Goal: Transaction & Acquisition: Purchase product/service

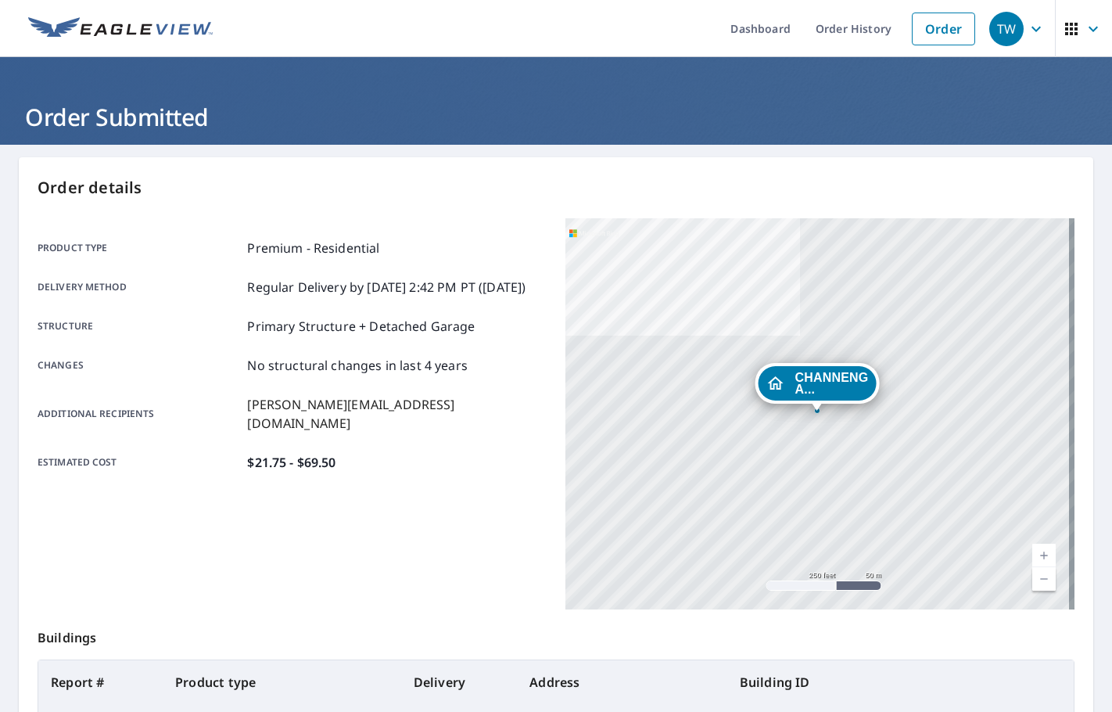
scroll to position [156, 0]
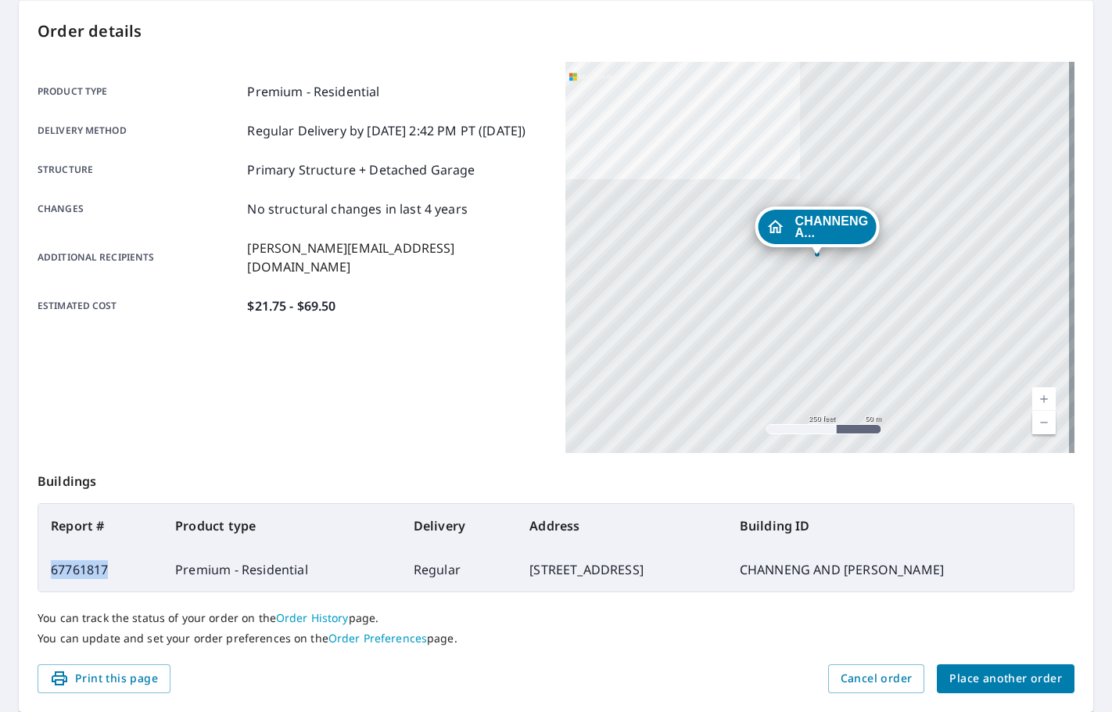
click at [993, 682] on span "Place another order" at bounding box center [1006, 679] width 113 height 20
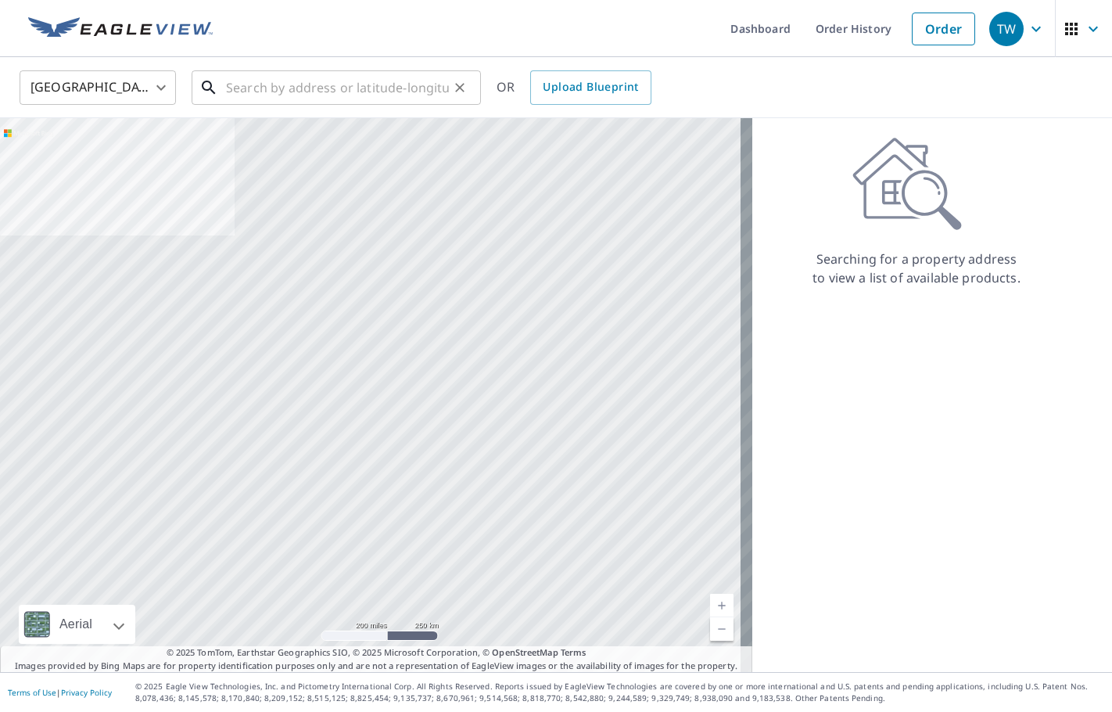
click at [306, 85] on input "text" at bounding box center [337, 88] width 223 height 44
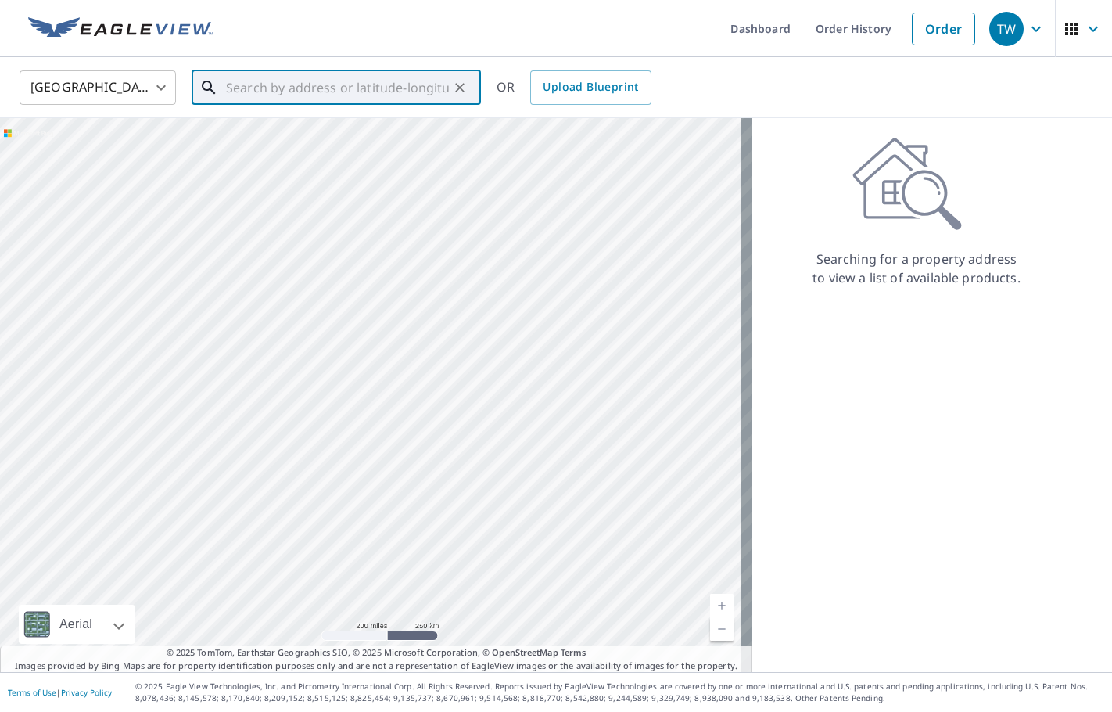
paste input "[STREET_ADDRESS]"
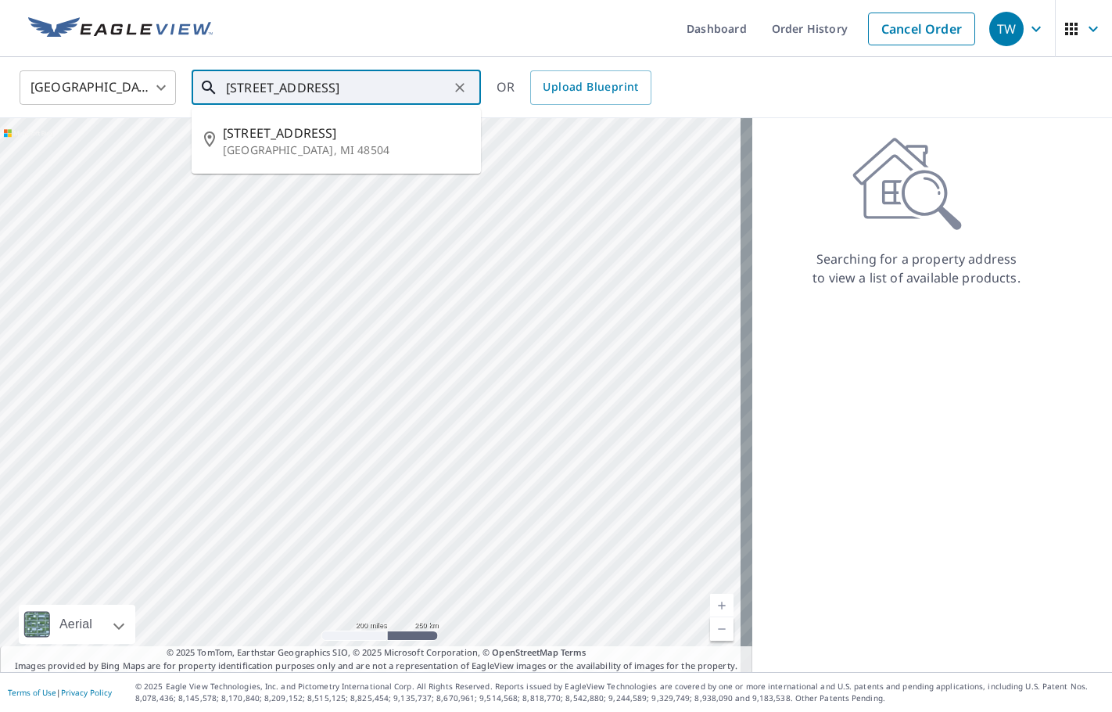
type input "[STREET_ADDRESS]"
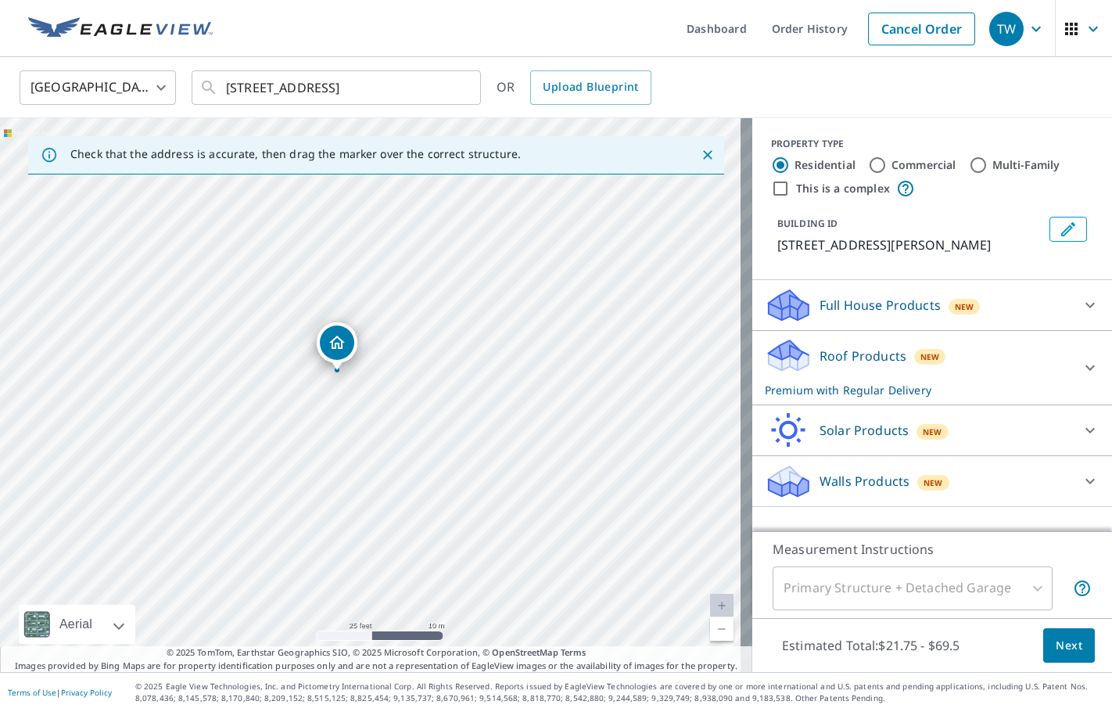
drag, startPoint x: 368, startPoint y: 364, endPoint x: 335, endPoint y: 342, distance: 40.1
click at [1059, 229] on icon "Edit building 1" at bounding box center [1068, 229] width 19 height 19
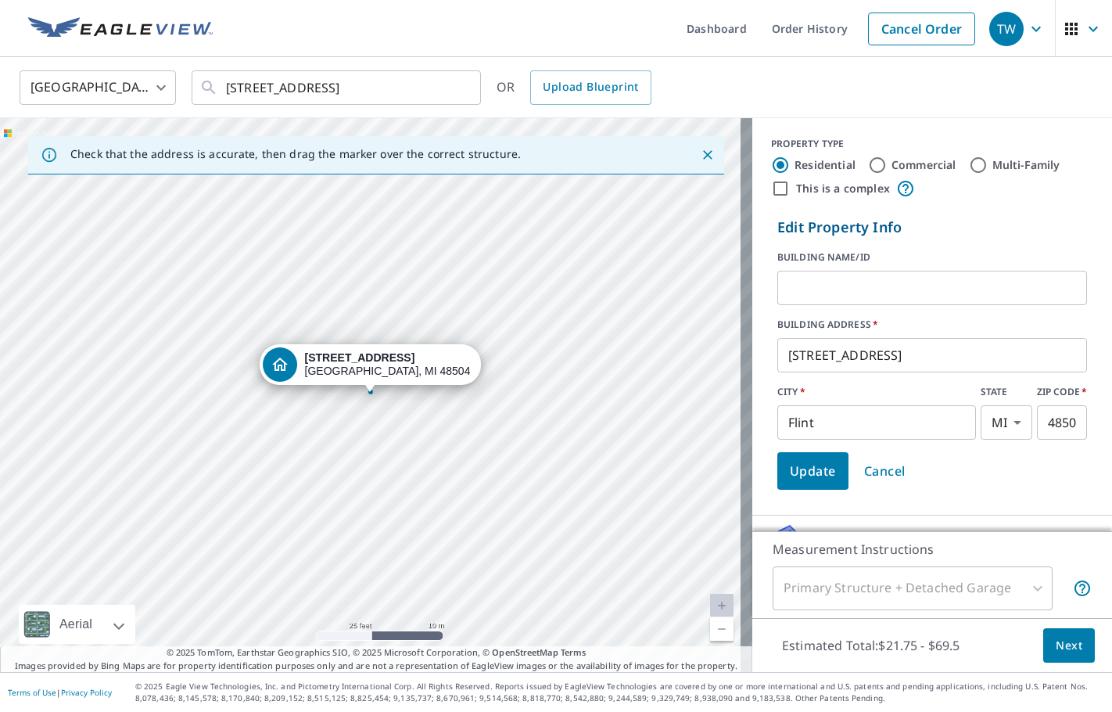
click at [871, 293] on input "text" at bounding box center [933, 288] width 310 height 44
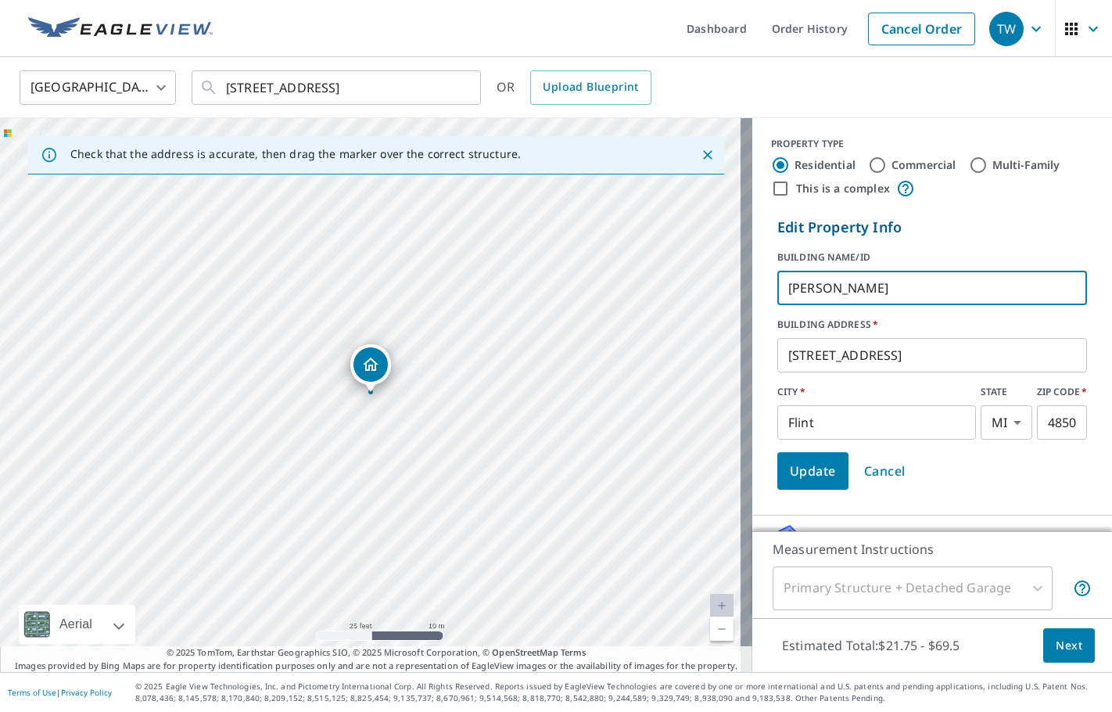
type input "[PERSON_NAME]"
click at [790, 476] on span "Update" at bounding box center [813, 471] width 46 height 22
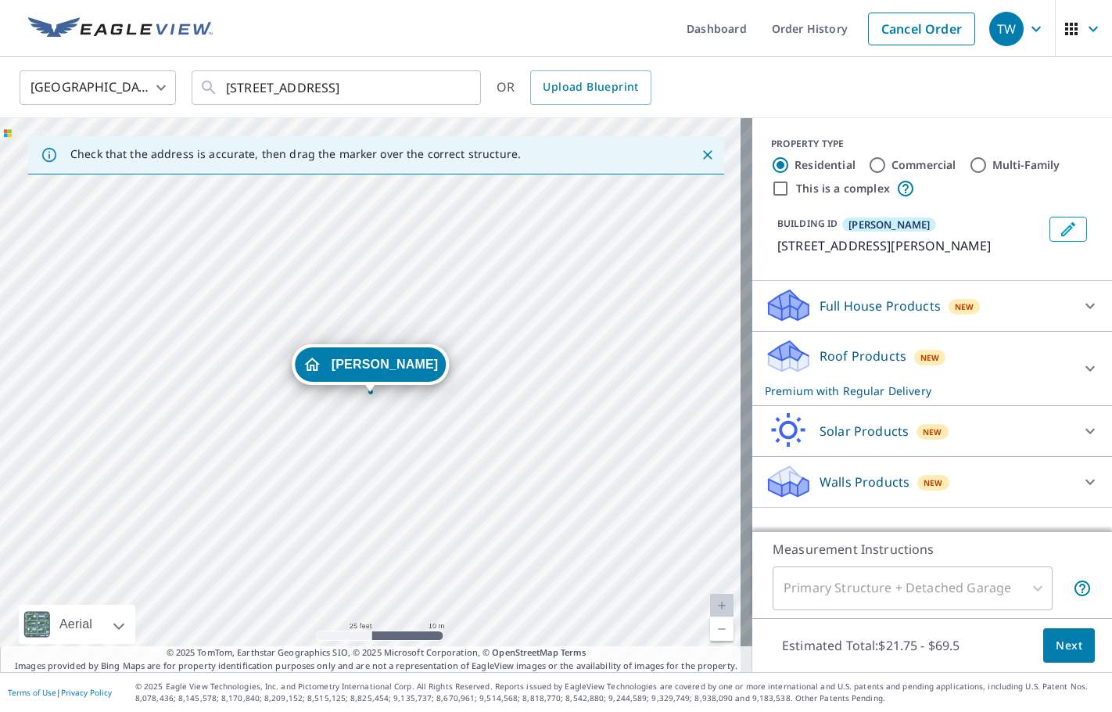
click at [1081, 365] on icon at bounding box center [1090, 368] width 19 height 19
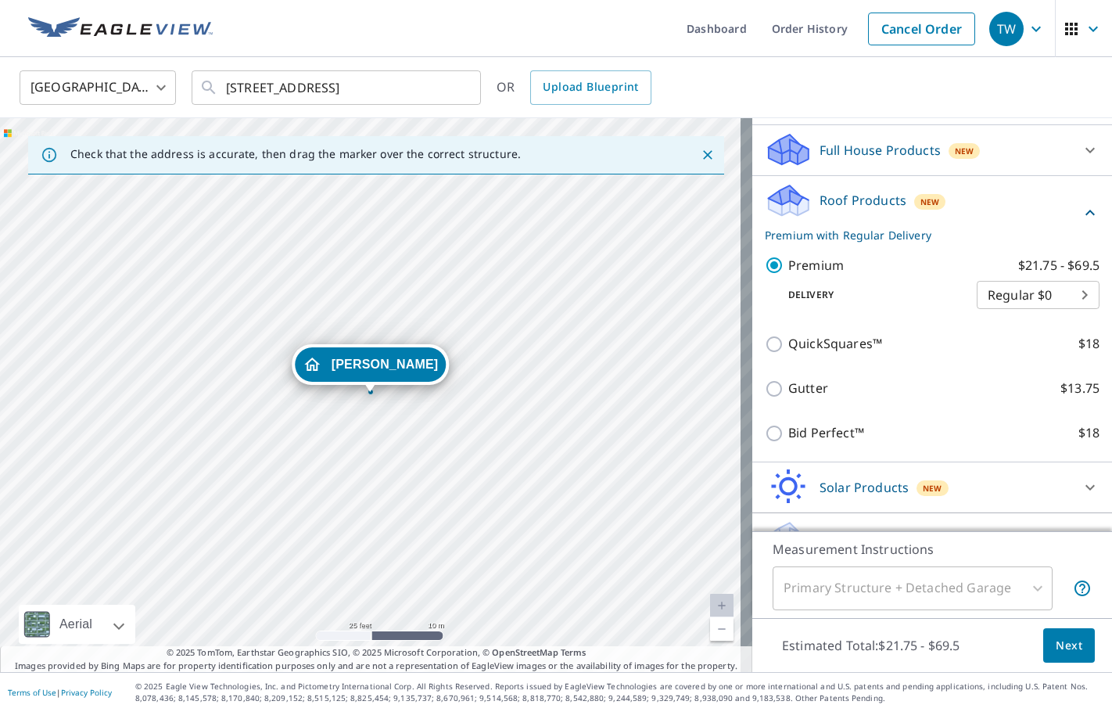
scroll to position [156, 0]
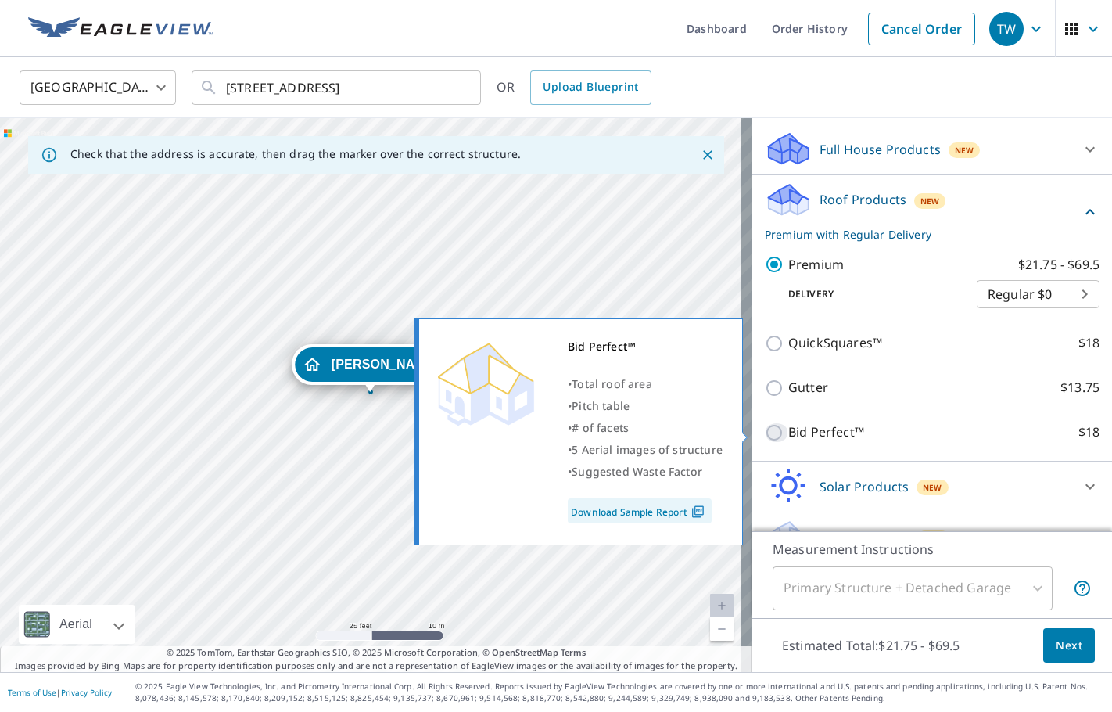
click at [765, 436] on input "Bid Perfect™ $18" at bounding box center [776, 432] width 23 height 19
checkbox input "true"
checkbox input "false"
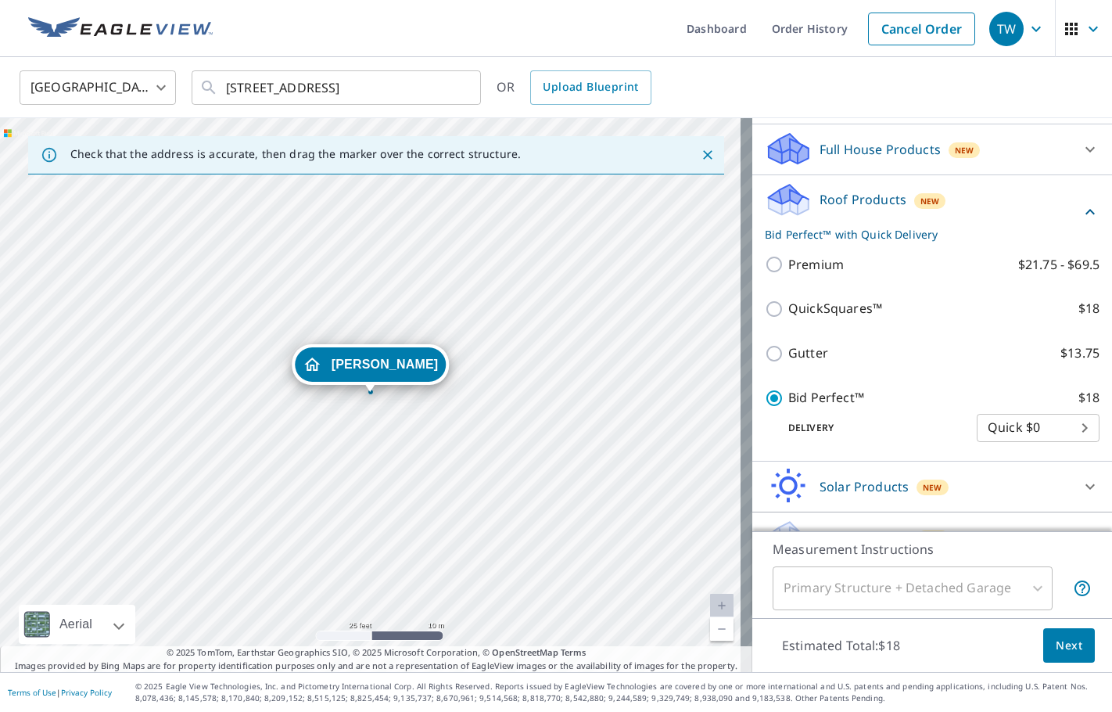
click at [1057, 649] on span "Next" at bounding box center [1069, 646] width 27 height 20
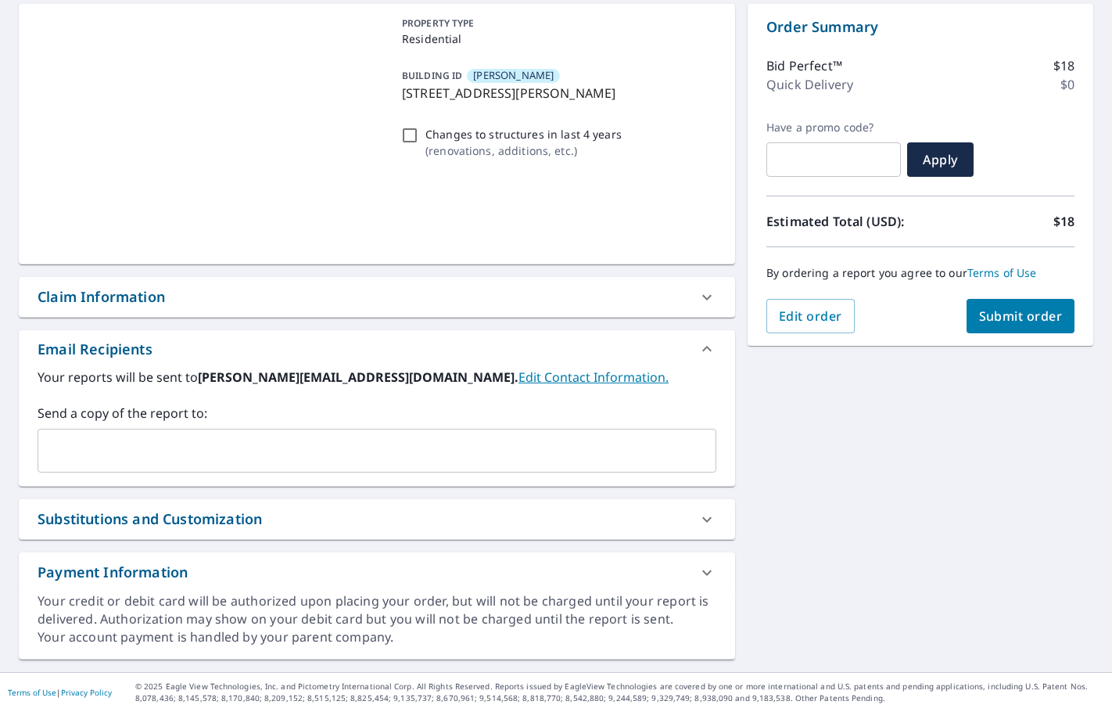
scroll to position [153, 0]
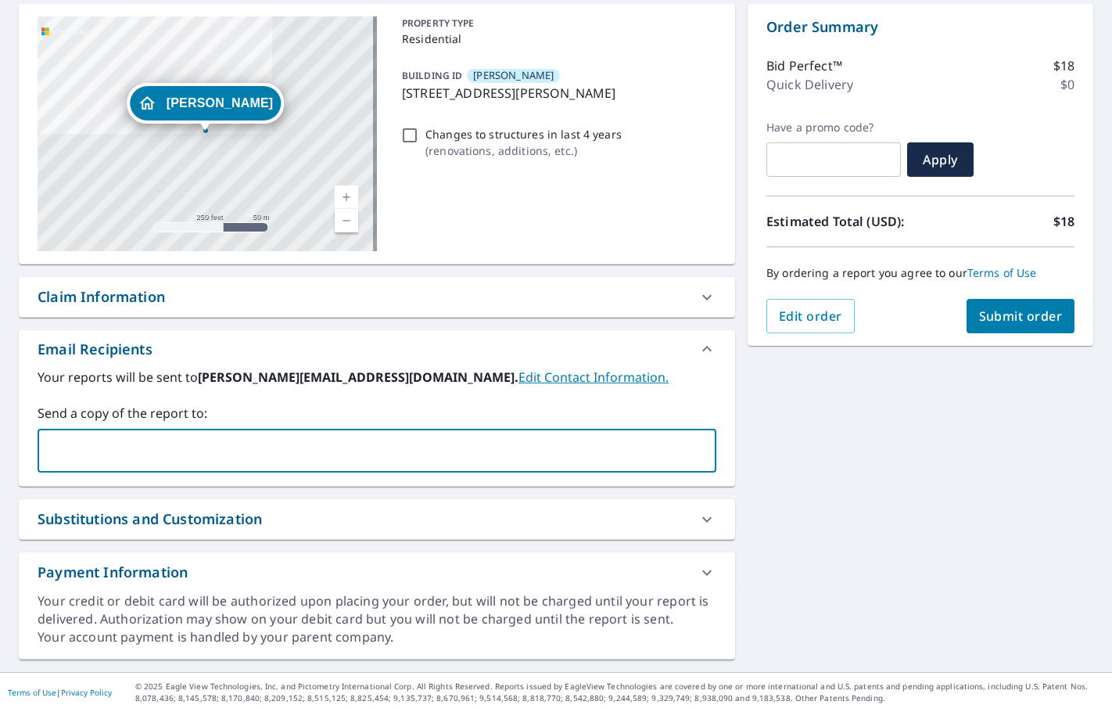
click at [56, 440] on input "text" at bounding box center [365, 451] width 641 height 30
type input "[PERSON_NAME][EMAIL_ADDRESS][DOMAIN_NAME]"
click at [1008, 327] on button "Submit order" at bounding box center [1021, 316] width 109 height 34
checkbox input "true"
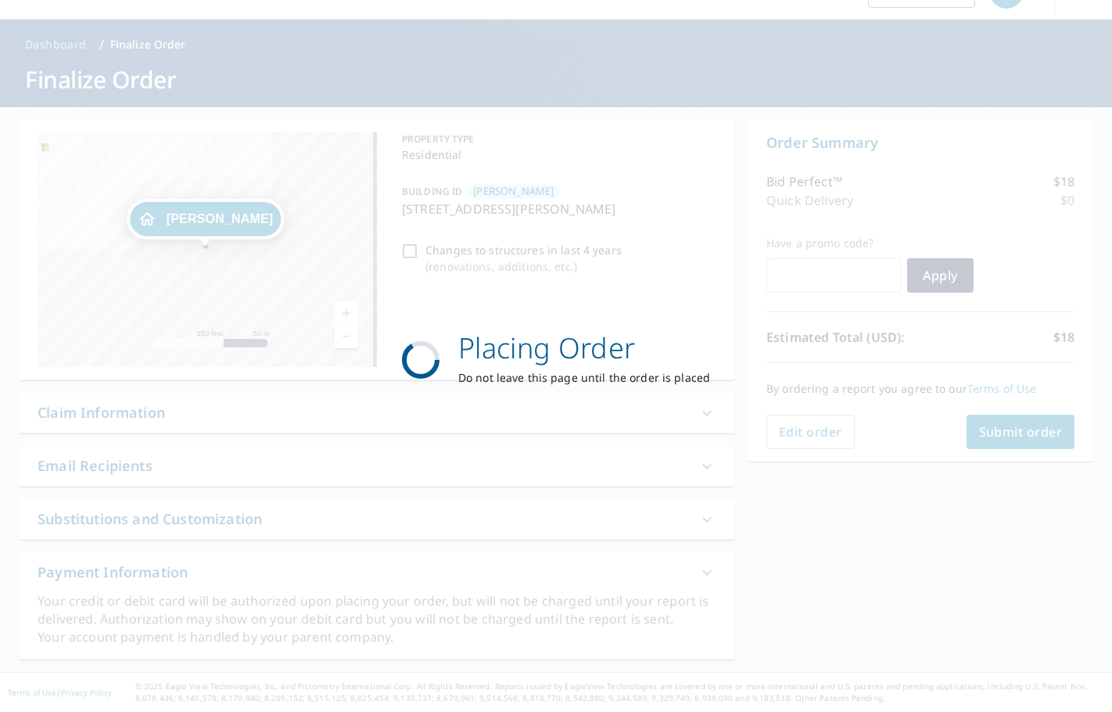
scroll to position [38, 0]
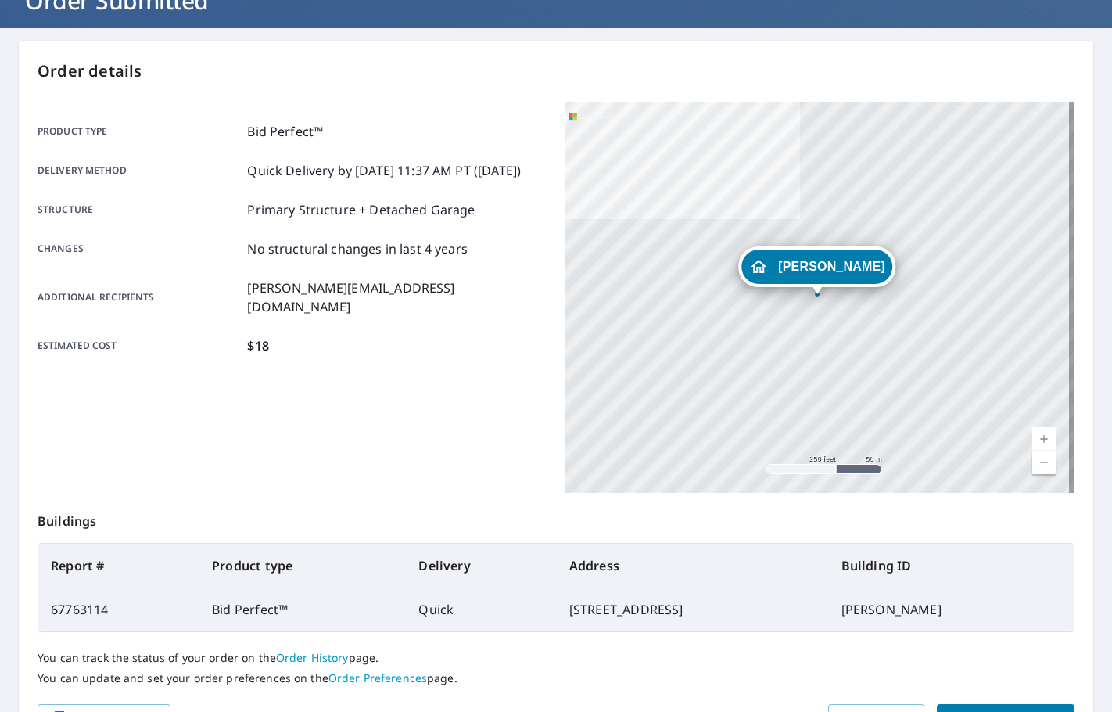
scroll to position [209, 0]
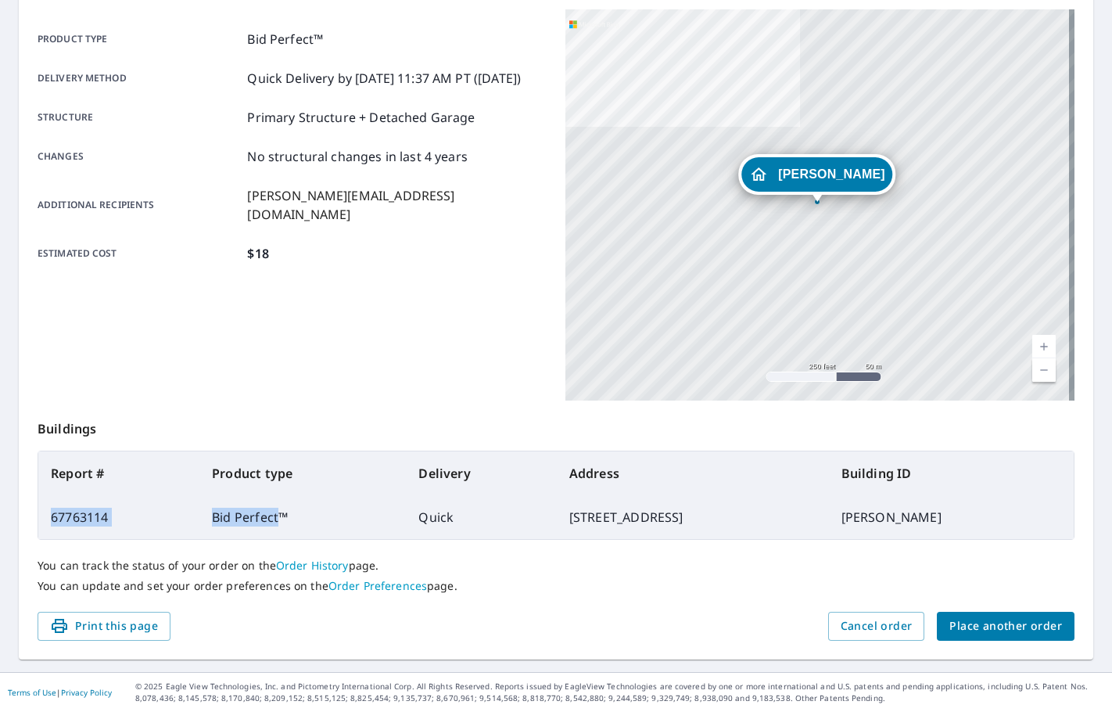
drag, startPoint x: 269, startPoint y: 519, endPoint x: 49, endPoint y: 516, distance: 220.6
click at [49, 516] on tr "67763114 Bid Perfect™ Quick [STREET_ADDRESS] [PERSON_NAME]" at bounding box center [556, 517] width 1036 height 44
copy tr "67763114 Bid Perfect"
click at [971, 627] on span "Place another order" at bounding box center [1006, 626] width 113 height 20
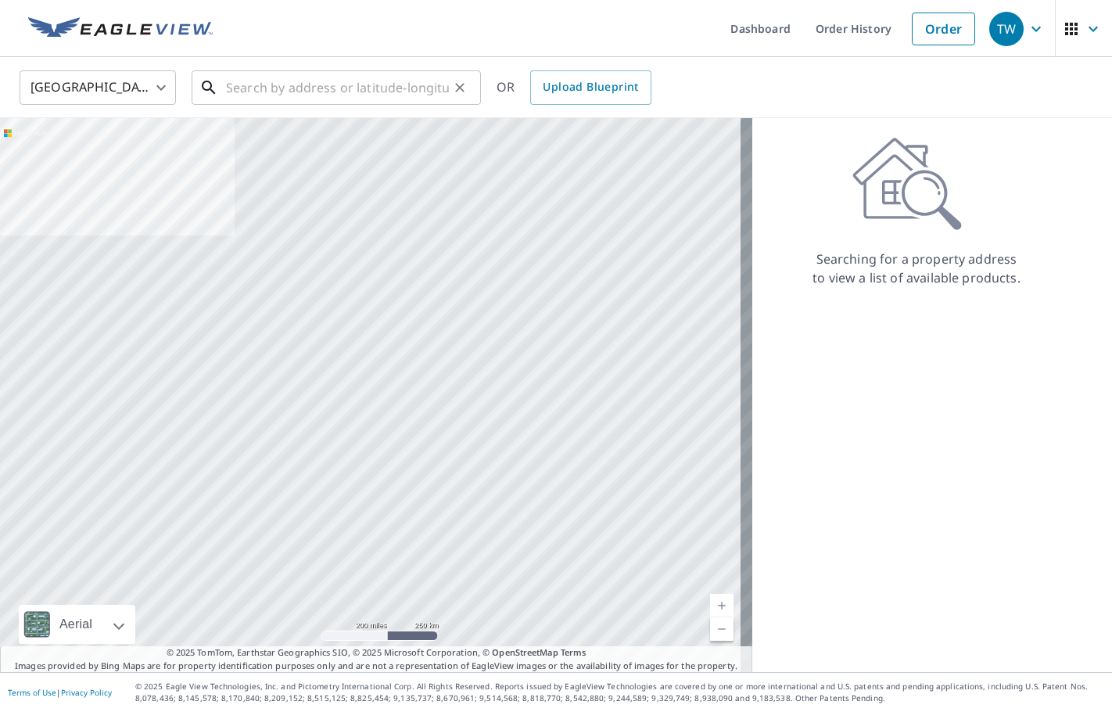
click at [311, 81] on input "text" at bounding box center [337, 88] width 223 height 44
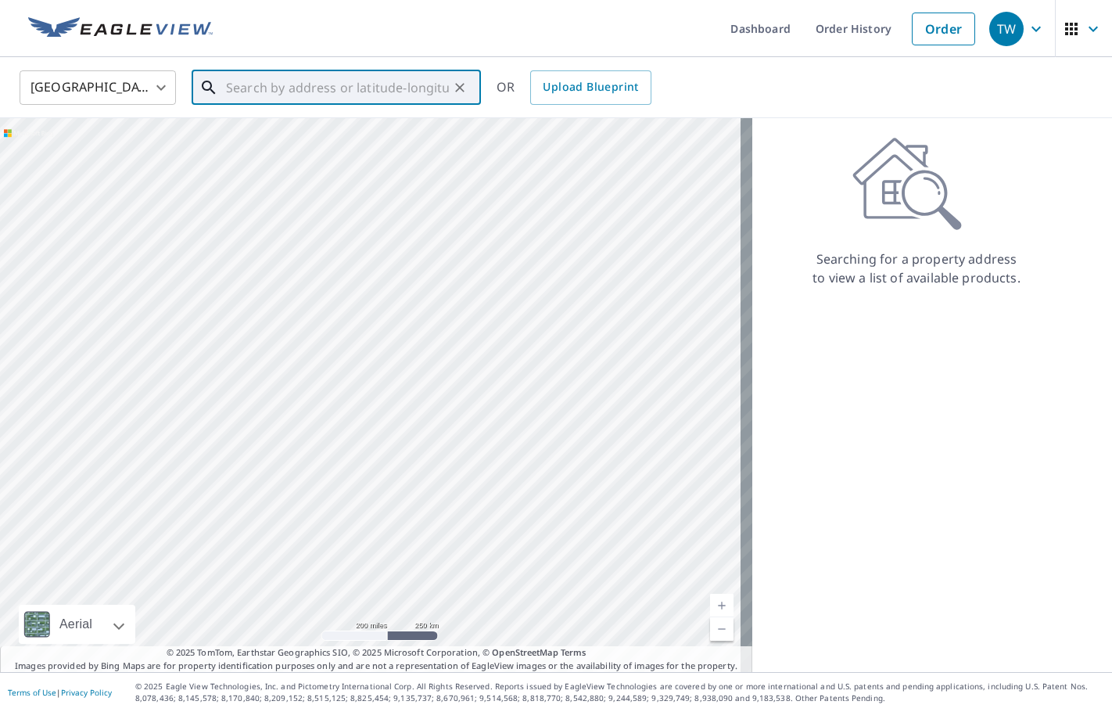
paste input "3 Lighthouse Pt. [GEOGRAPHIC_DATA], MI 48430"
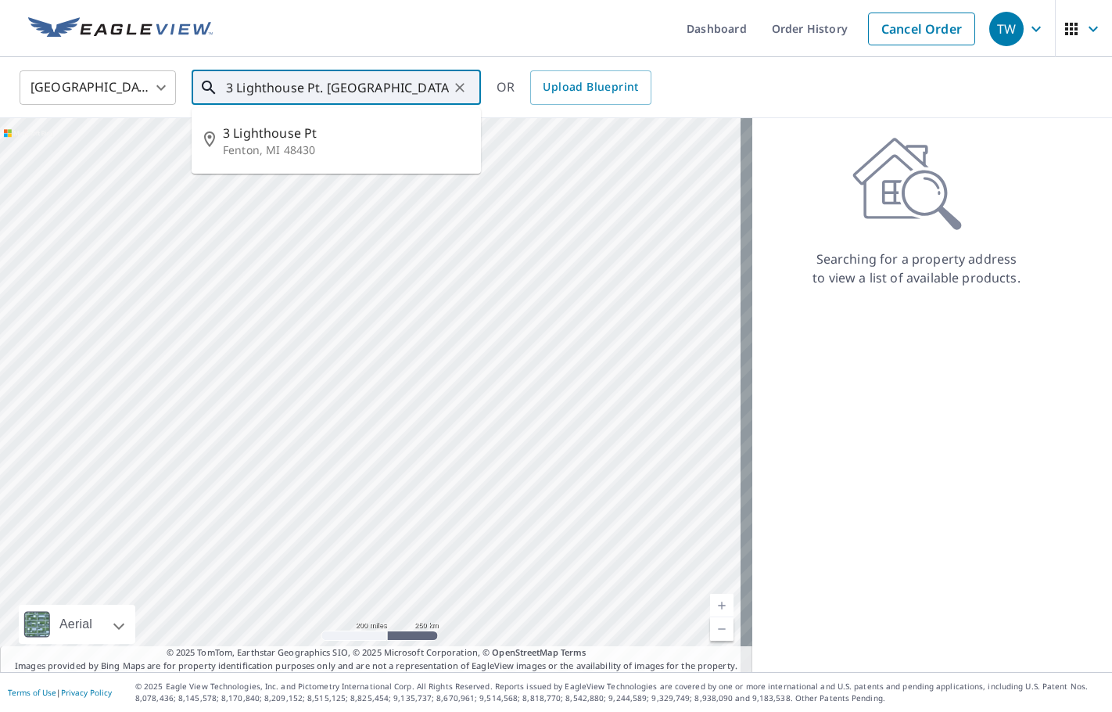
type input "3 Lighthouse Pt. [GEOGRAPHIC_DATA], MI 48430"
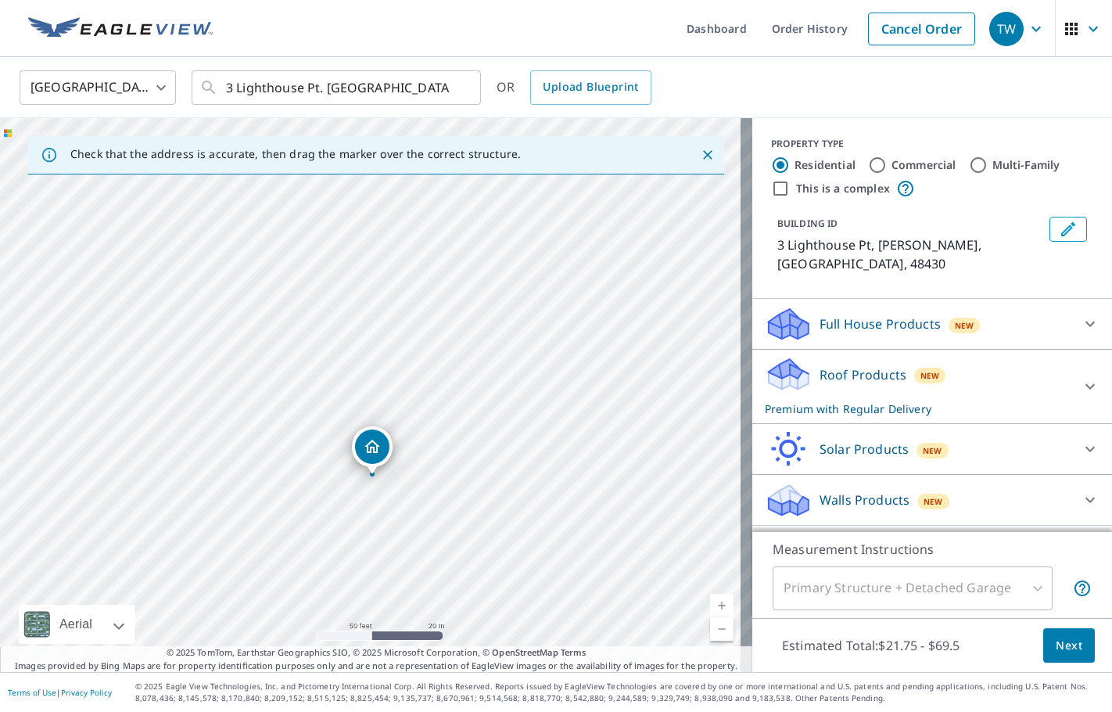
drag, startPoint x: 509, startPoint y: 286, endPoint x: 511, endPoint y: 368, distance: 82.2
click at [511, 368] on div "3 Lighthouse [GEOGRAPHIC_DATA]" at bounding box center [376, 395] width 753 height 554
drag, startPoint x: 460, startPoint y: 516, endPoint x: 476, endPoint y: 401, distance: 115.4
click at [476, 401] on div "3 Lighthouse [GEOGRAPHIC_DATA]" at bounding box center [376, 395] width 753 height 554
drag, startPoint x: 386, startPoint y: 334, endPoint x: 397, endPoint y: 339, distance: 12.6
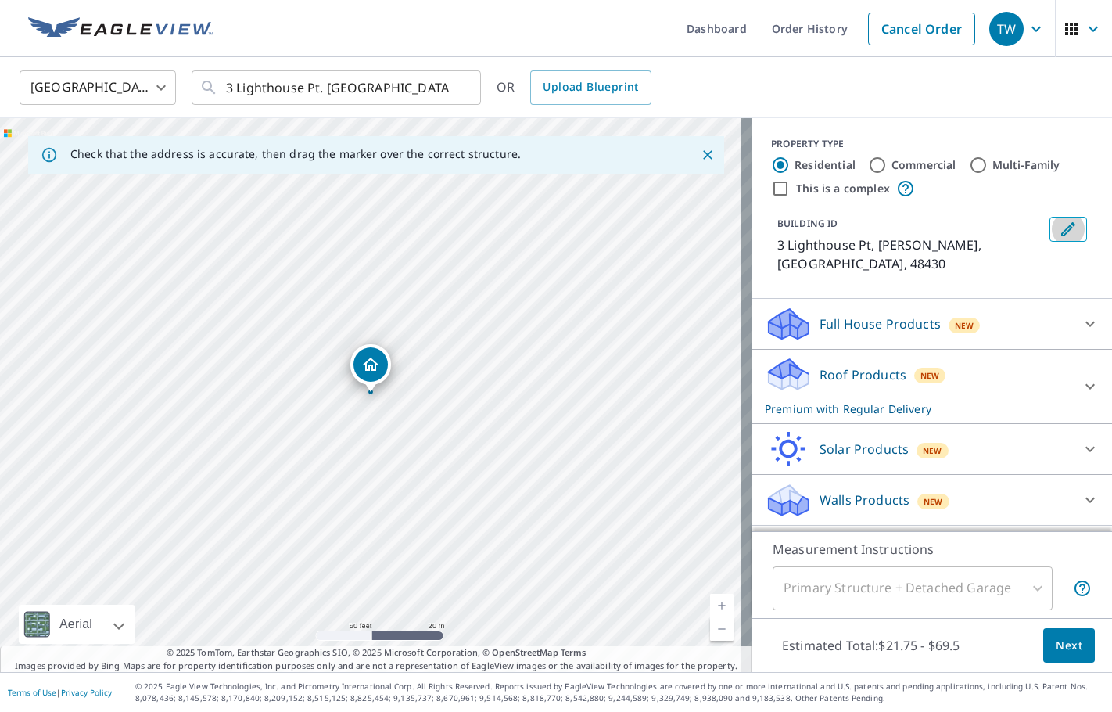
click at [1062, 229] on icon "Edit building 1" at bounding box center [1069, 229] width 14 height 14
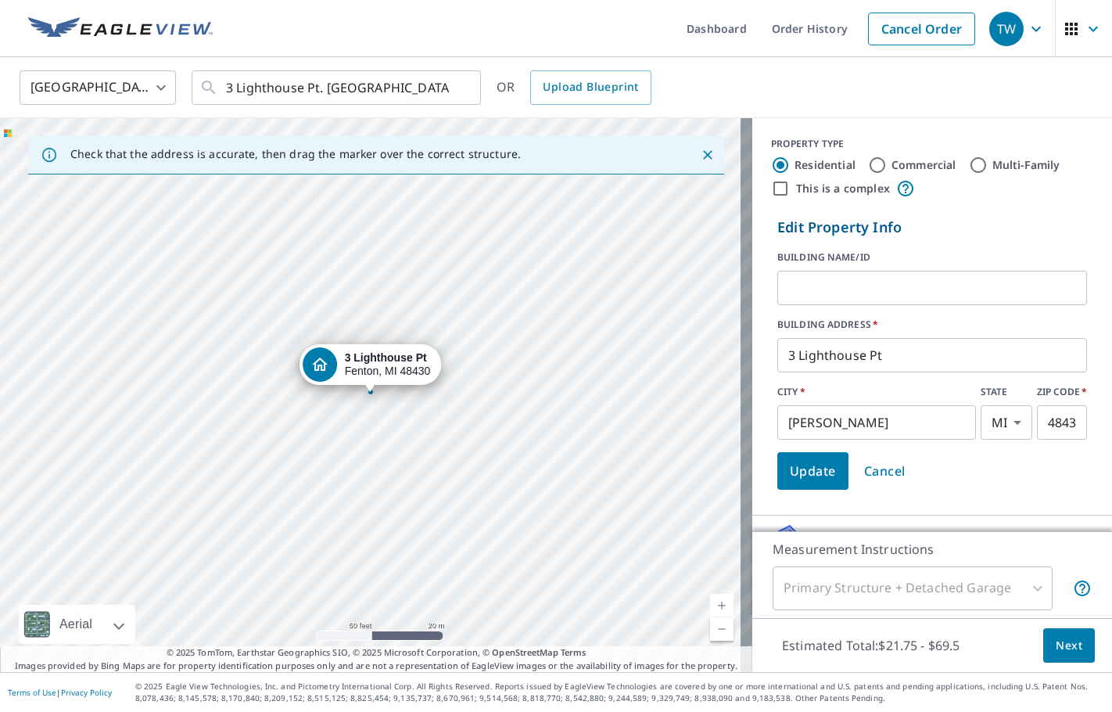
click at [882, 282] on input "text" at bounding box center [933, 288] width 310 height 44
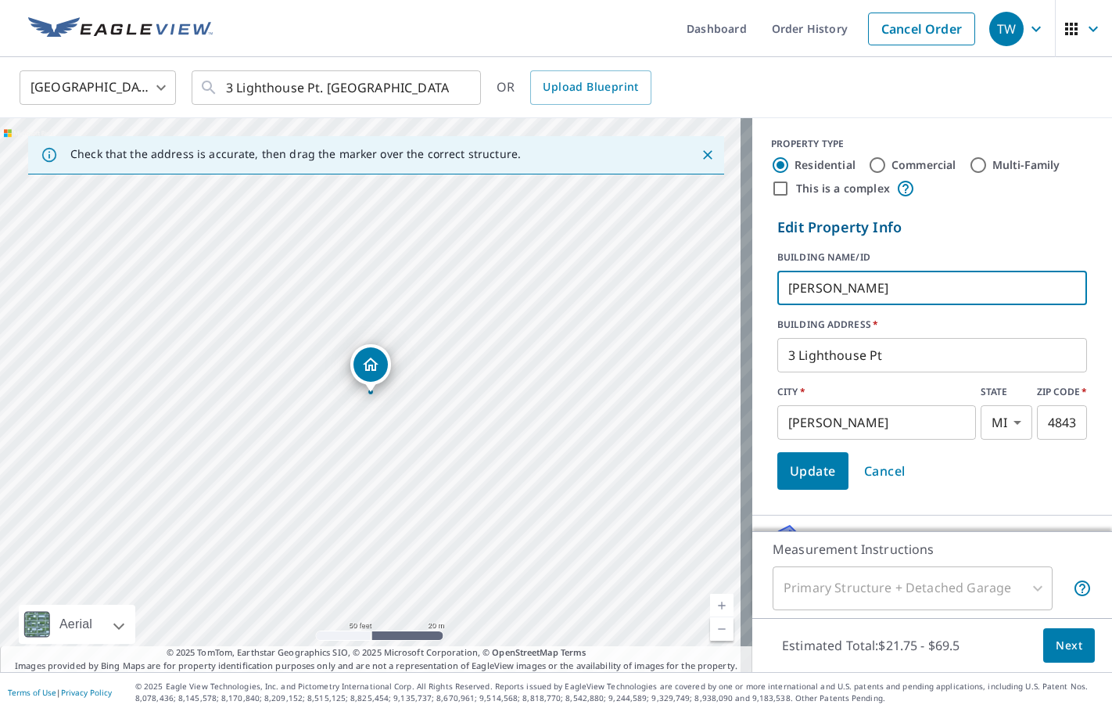
type input "[PERSON_NAME]"
click at [810, 476] on span "Update" at bounding box center [813, 471] width 46 height 22
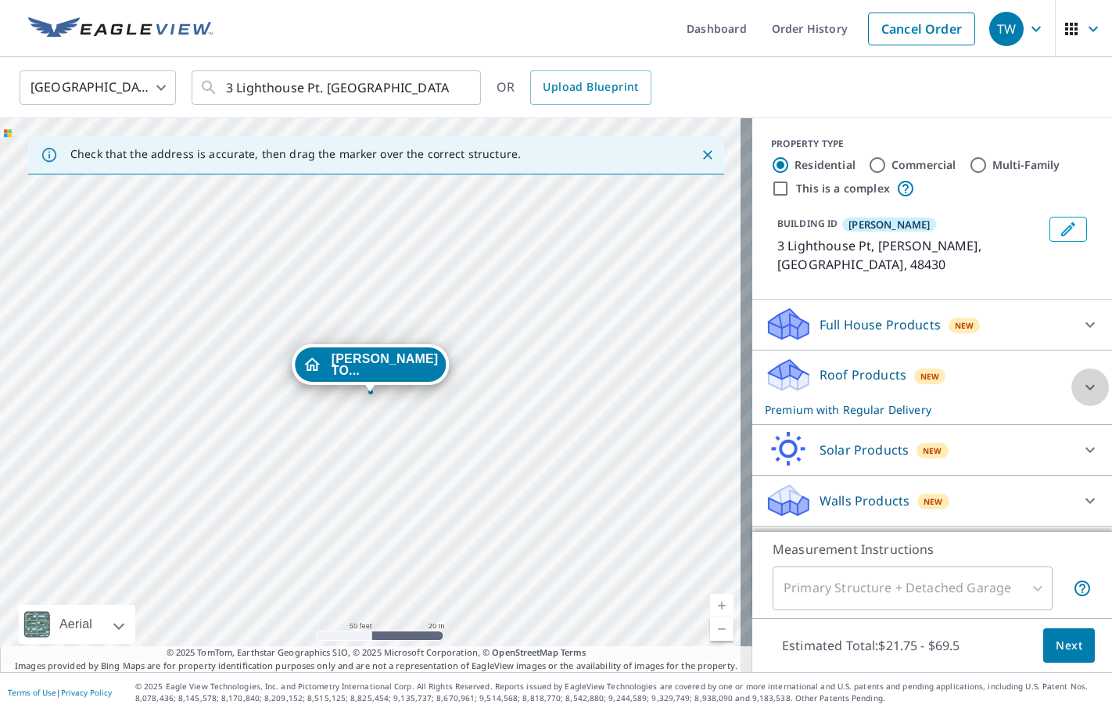
click at [1081, 378] on icon at bounding box center [1090, 387] width 19 height 19
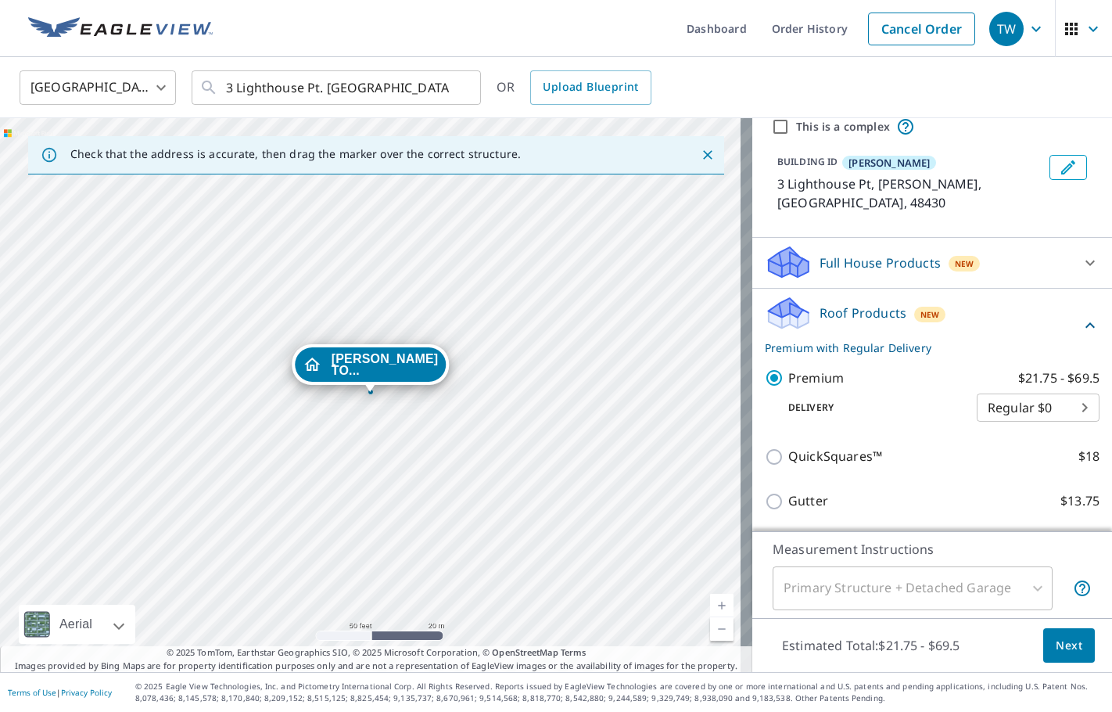
scroll to position [156, 0]
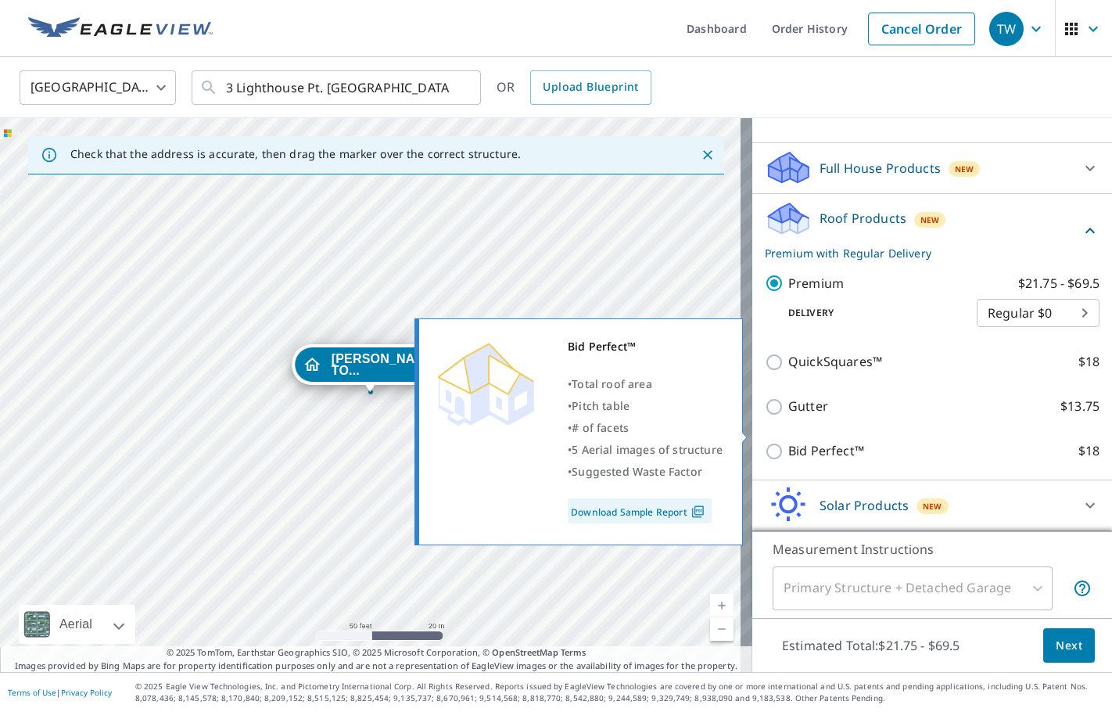
click at [771, 442] on input "Bid Perfect™ $18" at bounding box center [776, 451] width 23 height 19
checkbox input "true"
checkbox input "false"
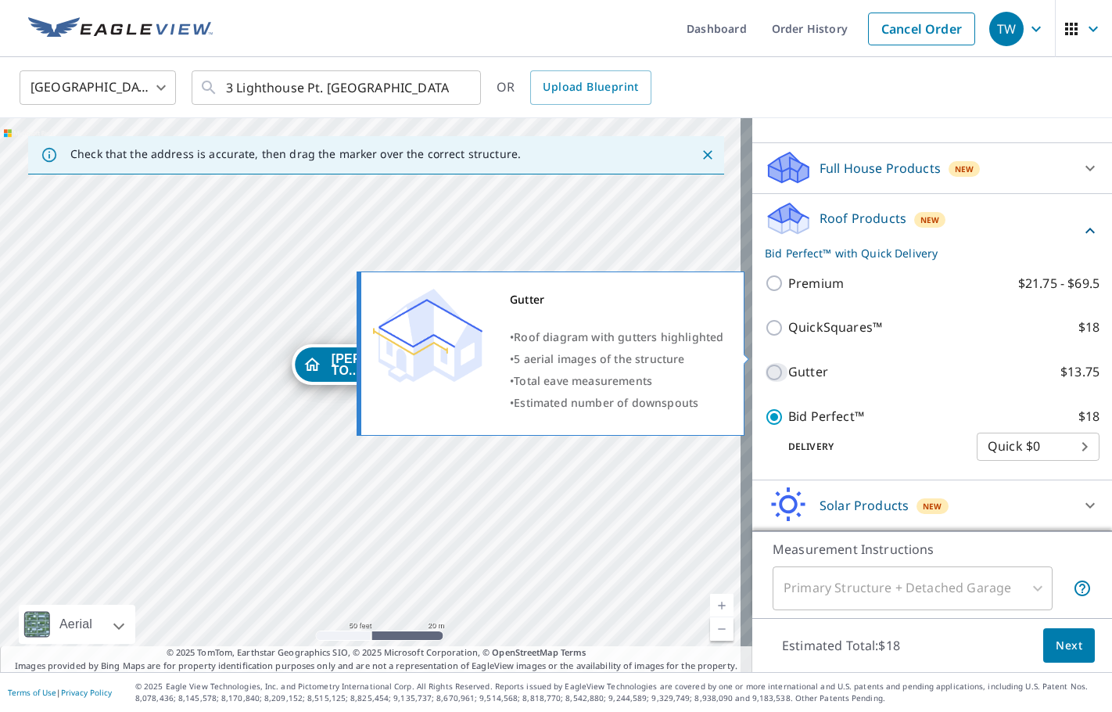
click at [771, 363] on input "Gutter $13.75" at bounding box center [776, 372] width 23 height 19
checkbox input "true"
checkbox input "false"
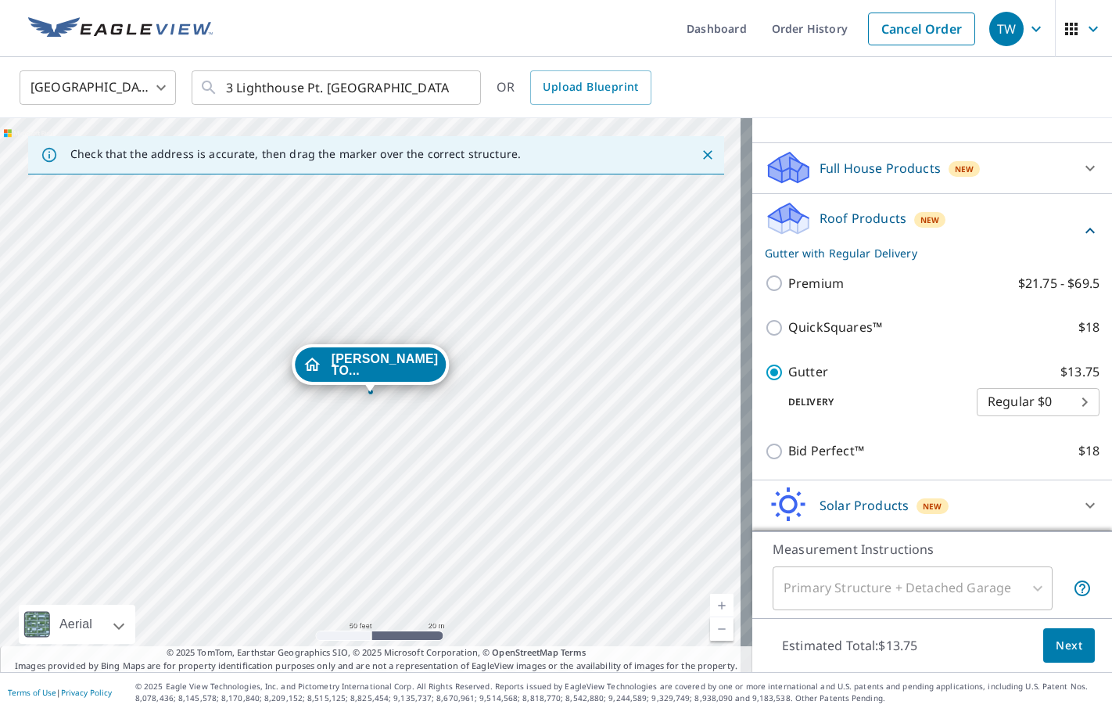
click at [1056, 636] on span "Next" at bounding box center [1069, 646] width 27 height 20
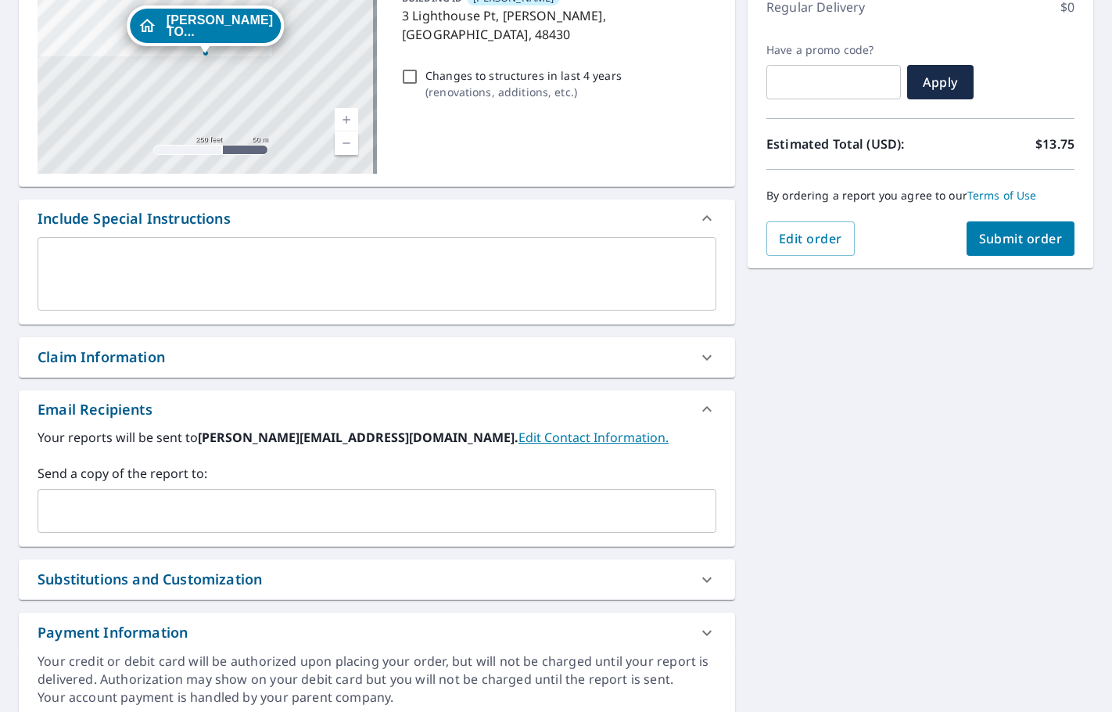
scroll to position [235, 0]
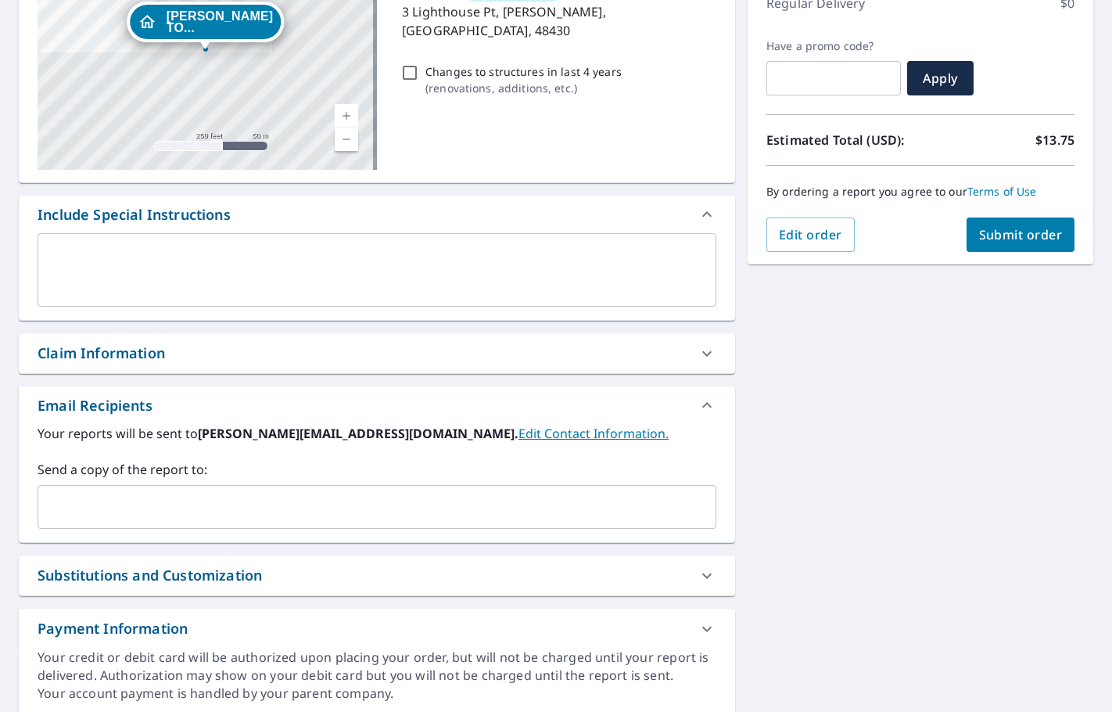
click at [110, 508] on input "text" at bounding box center [365, 507] width 641 height 30
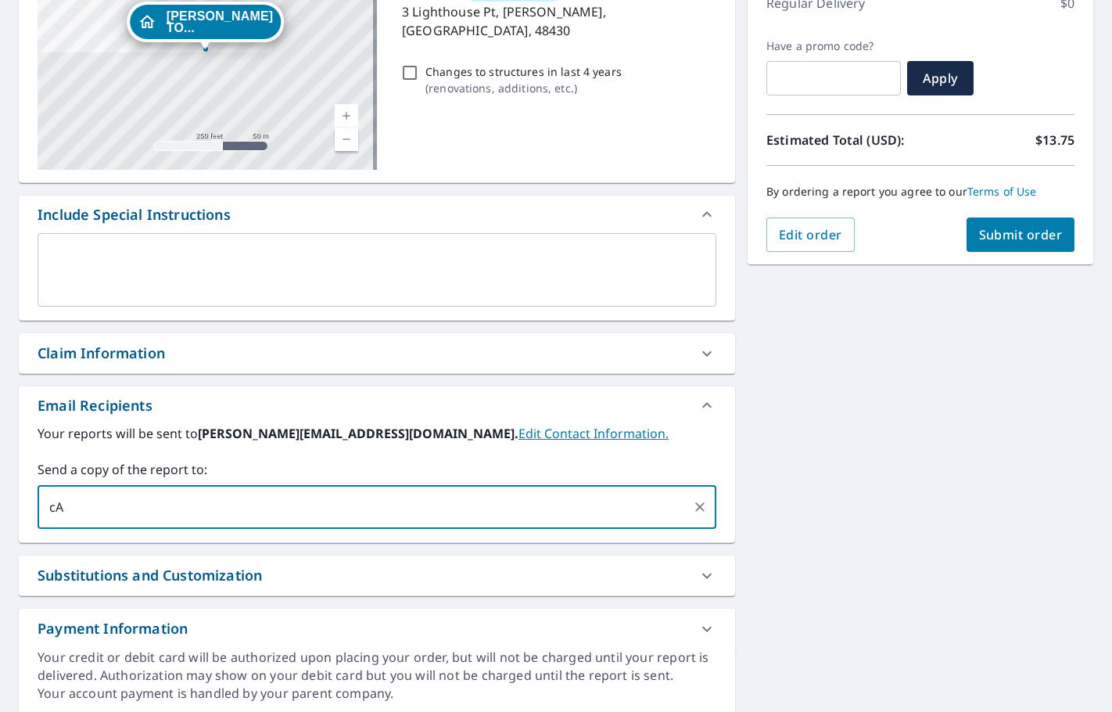
type input "c"
type input "[EMAIL_ADDRESS][DOMAIN_NAME]"
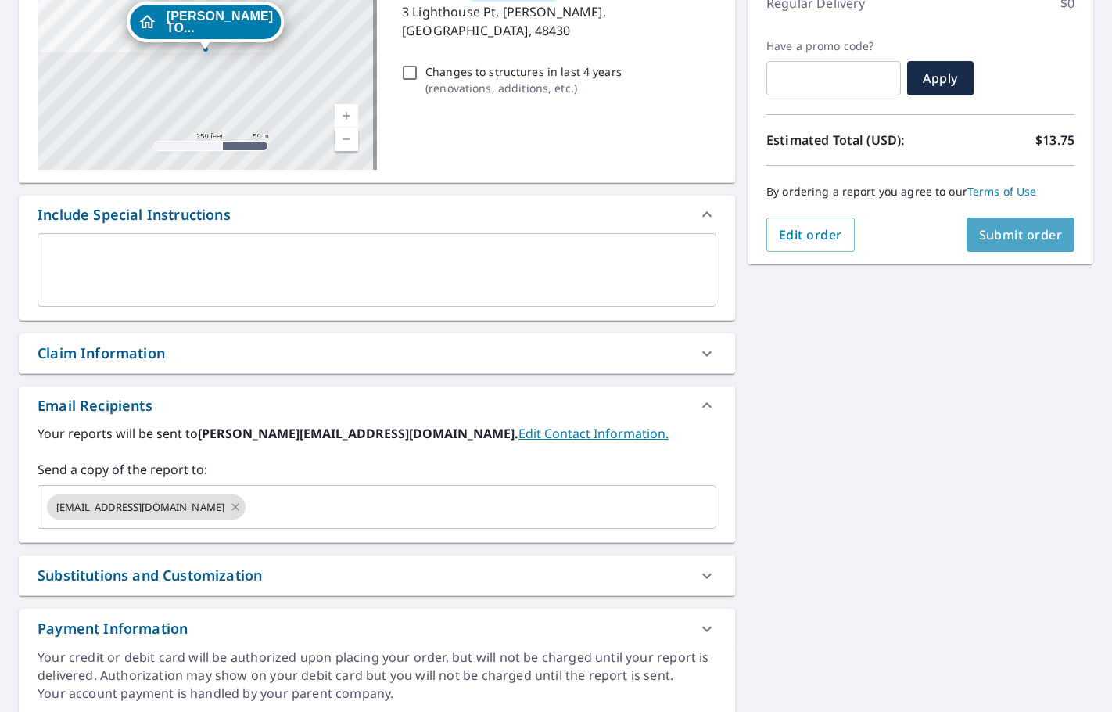
click at [994, 235] on span "Submit order" at bounding box center [1021, 234] width 84 height 17
checkbox input "true"
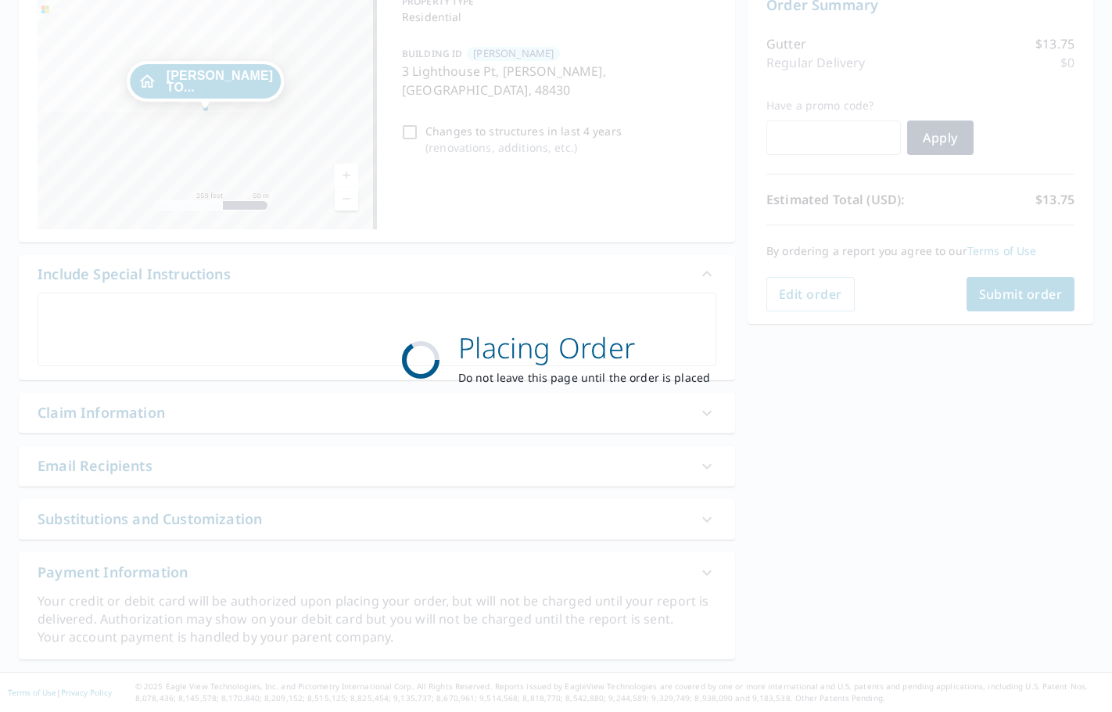
scroll to position [175, 0]
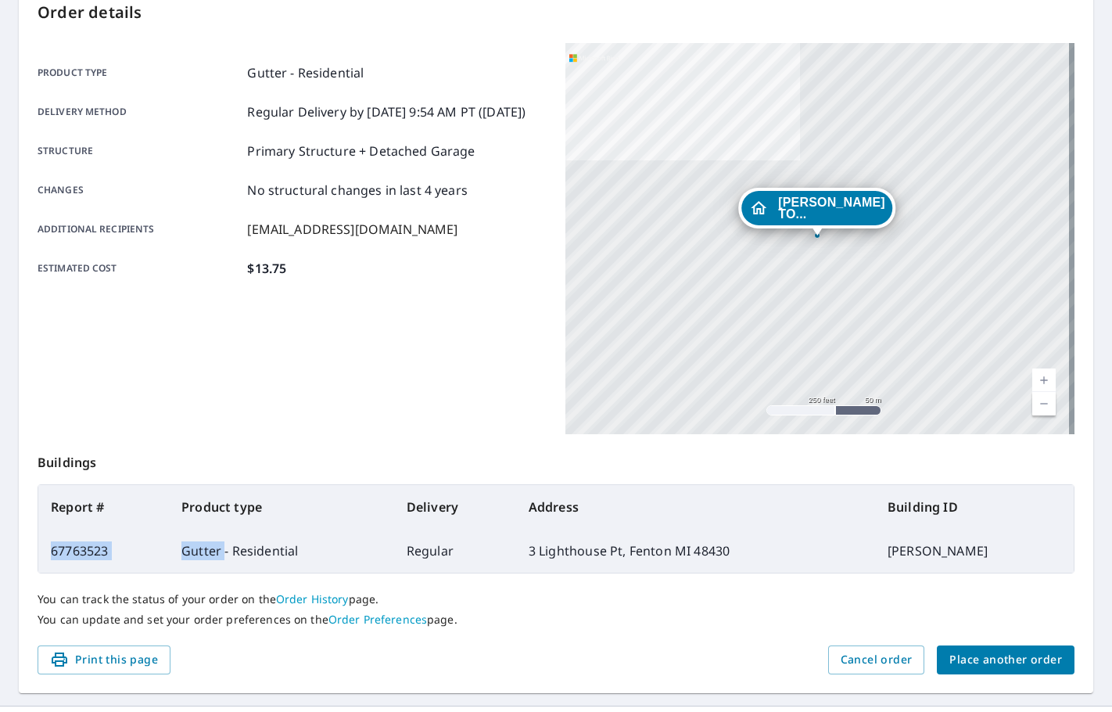
drag, startPoint x: 225, startPoint y: 549, endPoint x: 45, endPoint y: 556, distance: 180.1
click at [45, 556] on tr "67763523 Gutter - Residential Regular 3 Lighthouse Pt, [PERSON_NAME] MI 48430 […" at bounding box center [556, 551] width 1036 height 44
copy tr "67763523 Gutter"
